Goal: Information Seeking & Learning: Check status

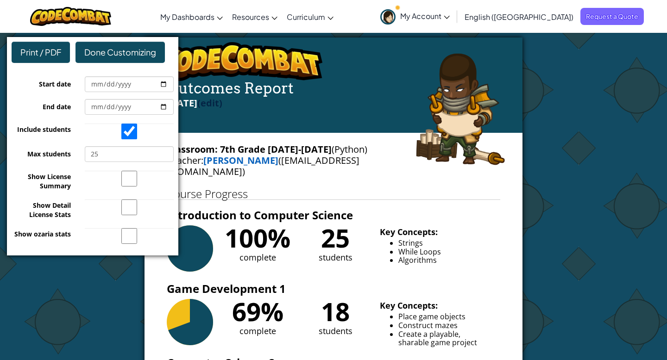
scroll to position [1402, 0]
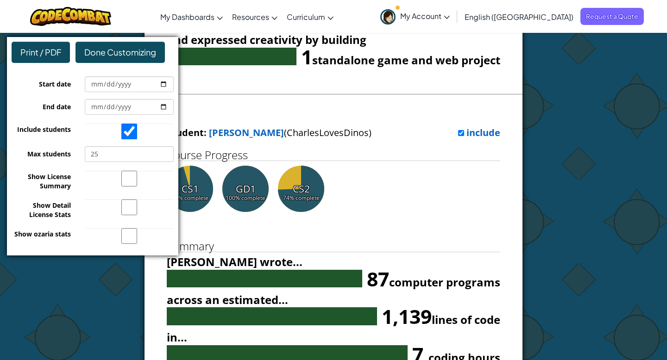
scroll to position [909, 0]
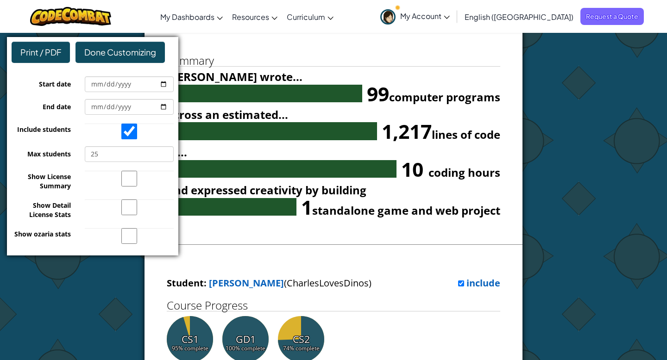
scroll to position [621, 0]
